Goal: Task Accomplishment & Management: Use online tool/utility

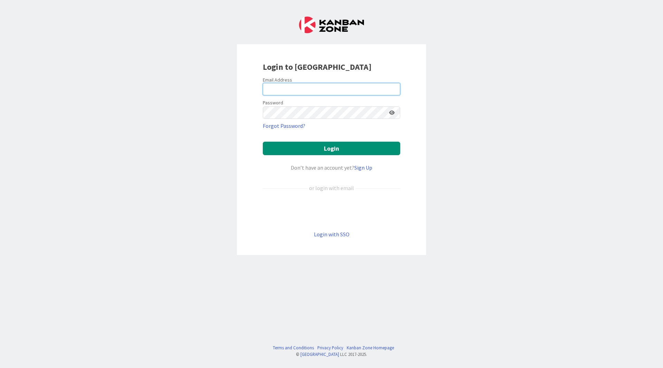
click at [310, 93] on input "email" at bounding box center [331, 89] width 137 height 12
type input "[EMAIL_ADDRESS][DOMAIN_NAME]"
click at [263, 142] on button "Login" at bounding box center [331, 148] width 137 height 13
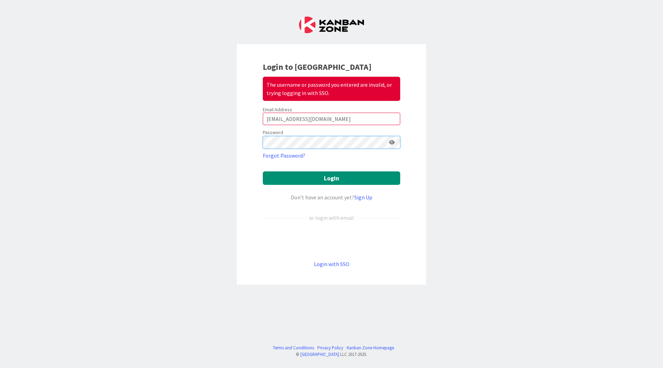
click at [263, 171] on button "Login" at bounding box center [331, 177] width 137 height 13
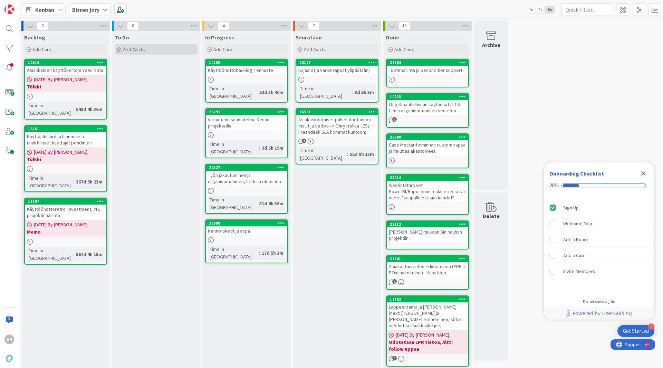
click at [151, 51] on div "Add Card..." at bounding box center [156, 49] width 83 height 10
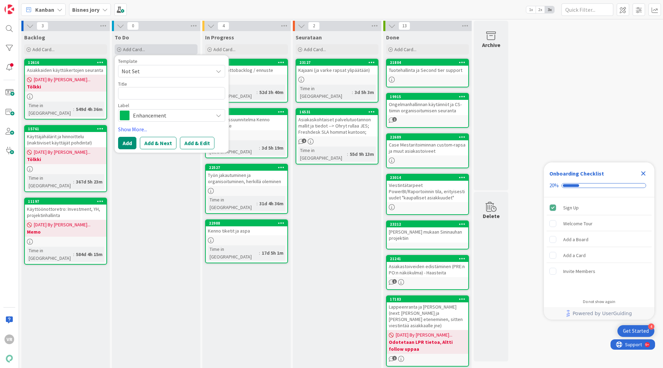
type textarea "x"
type textarea "E"
type textarea "x"
type textarea "SE"
type textarea "x"
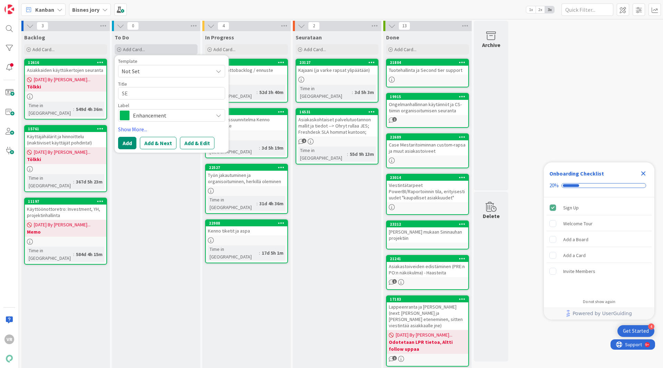
type textarea "SEv"
type textarea "x"
type textarea "SEva"
type textarea "x"
type textarea "SEvas"
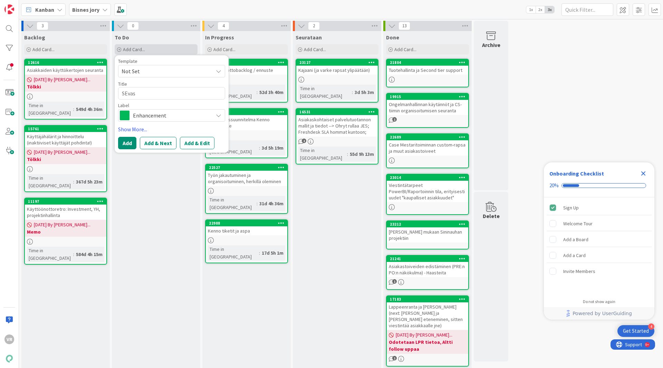
type textarea "x"
type textarea "SEva"
type textarea "x"
type textarea "SEv"
type textarea "x"
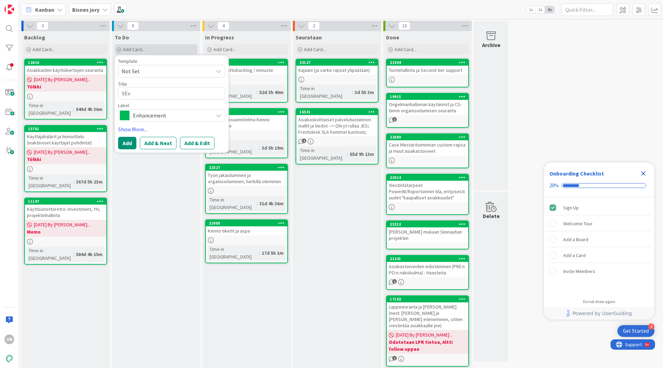
type textarea "SE"
type textarea "x"
type textarea "S"
type textarea "x"
type textarea "Se"
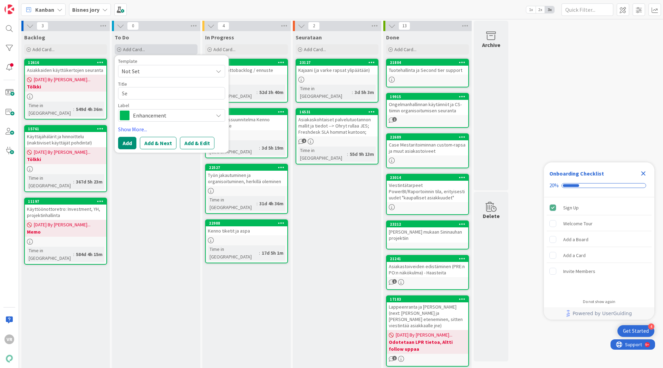
type textarea "x"
type textarea "Sev"
type textarea "x"
type textarea "Seva"
type textarea "x"
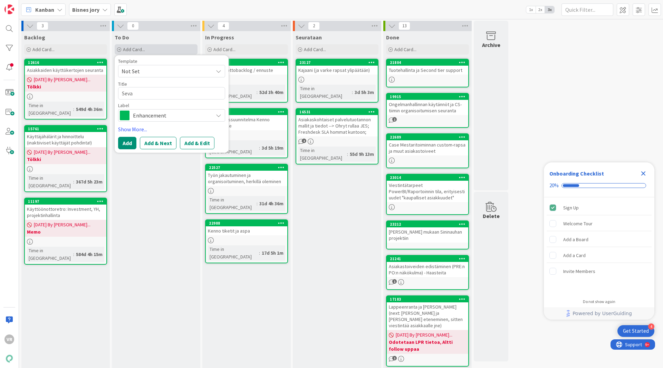
type textarea "Sevas"
